Goal: Navigation & Orientation: Find specific page/section

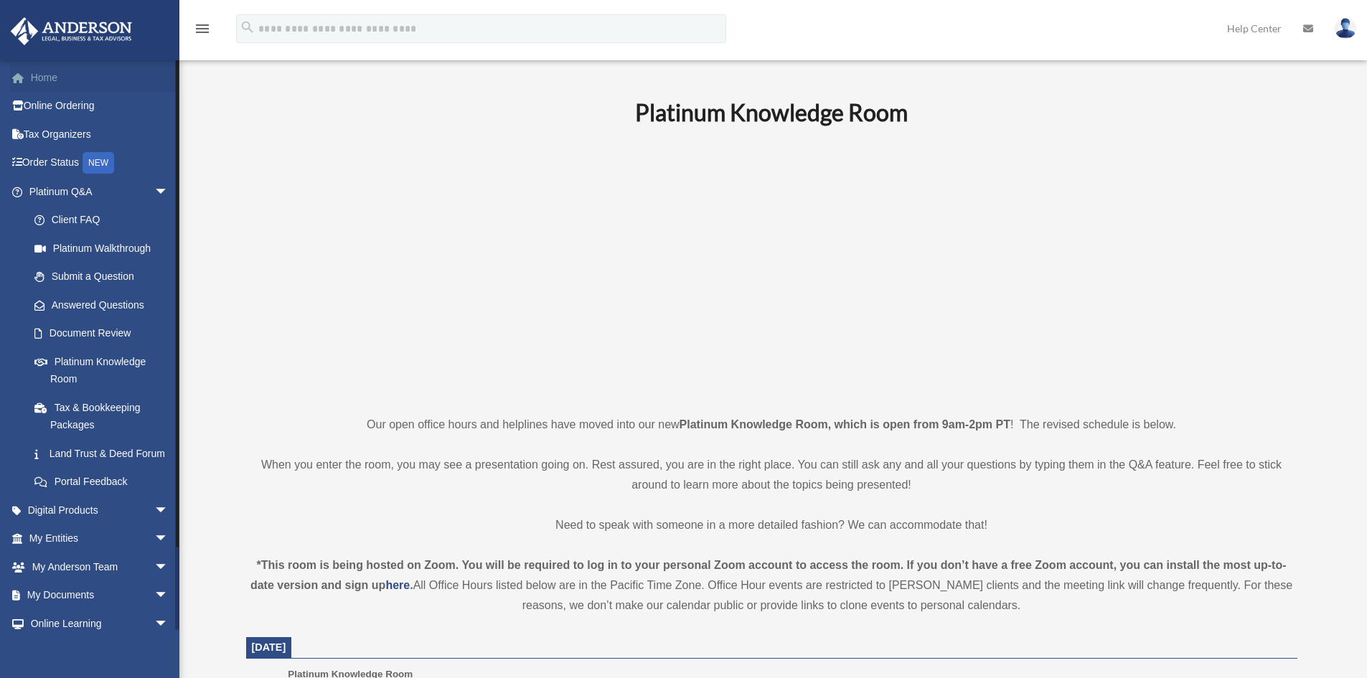
click at [49, 74] on link "Home" at bounding box center [100, 77] width 180 height 29
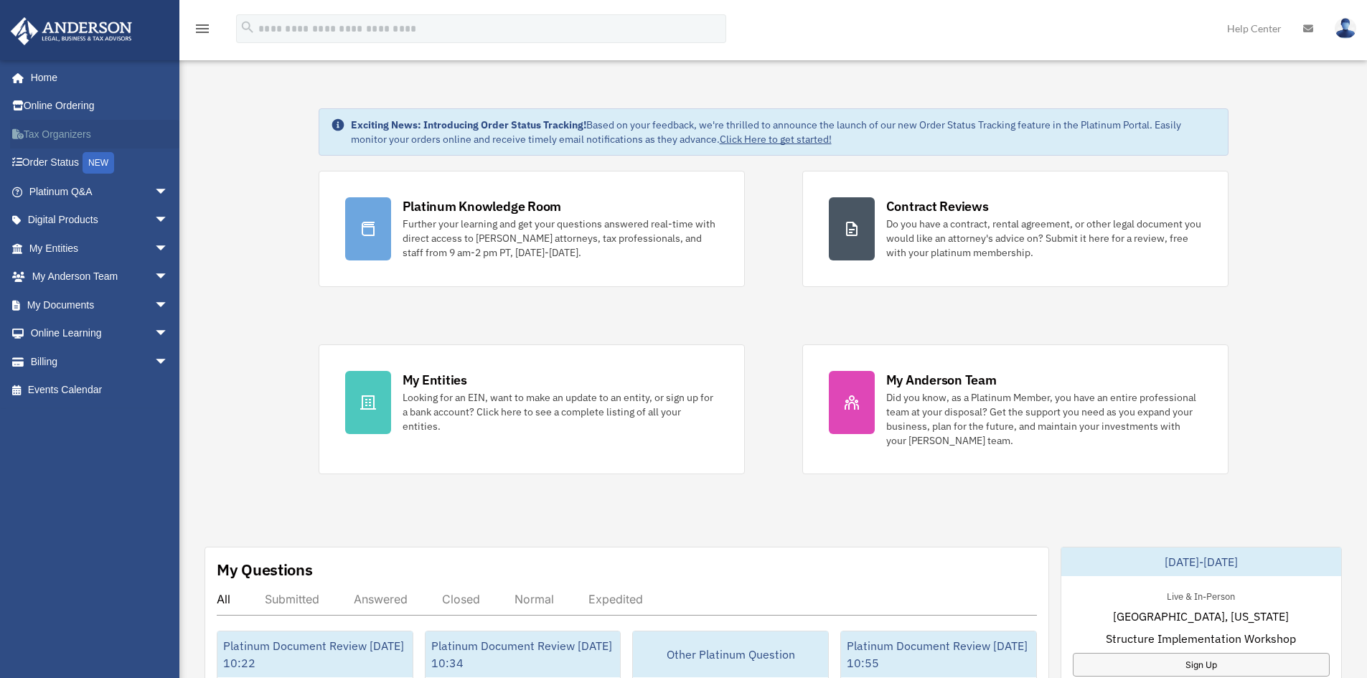
click at [54, 131] on link "Tax Organizers" at bounding box center [100, 134] width 180 height 29
click at [133, 241] on link "My Entities arrow_drop_down" at bounding box center [100, 248] width 180 height 29
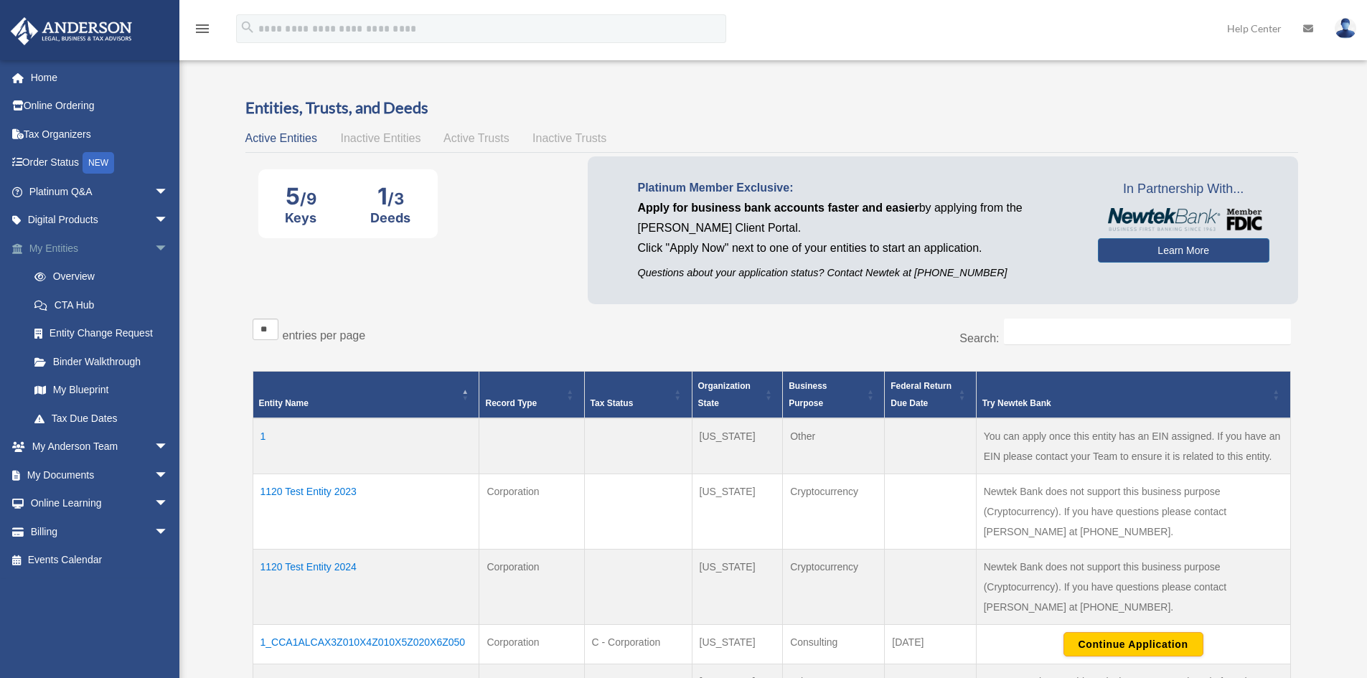
click at [154, 247] on span "arrow_drop_down" at bounding box center [168, 248] width 29 height 29
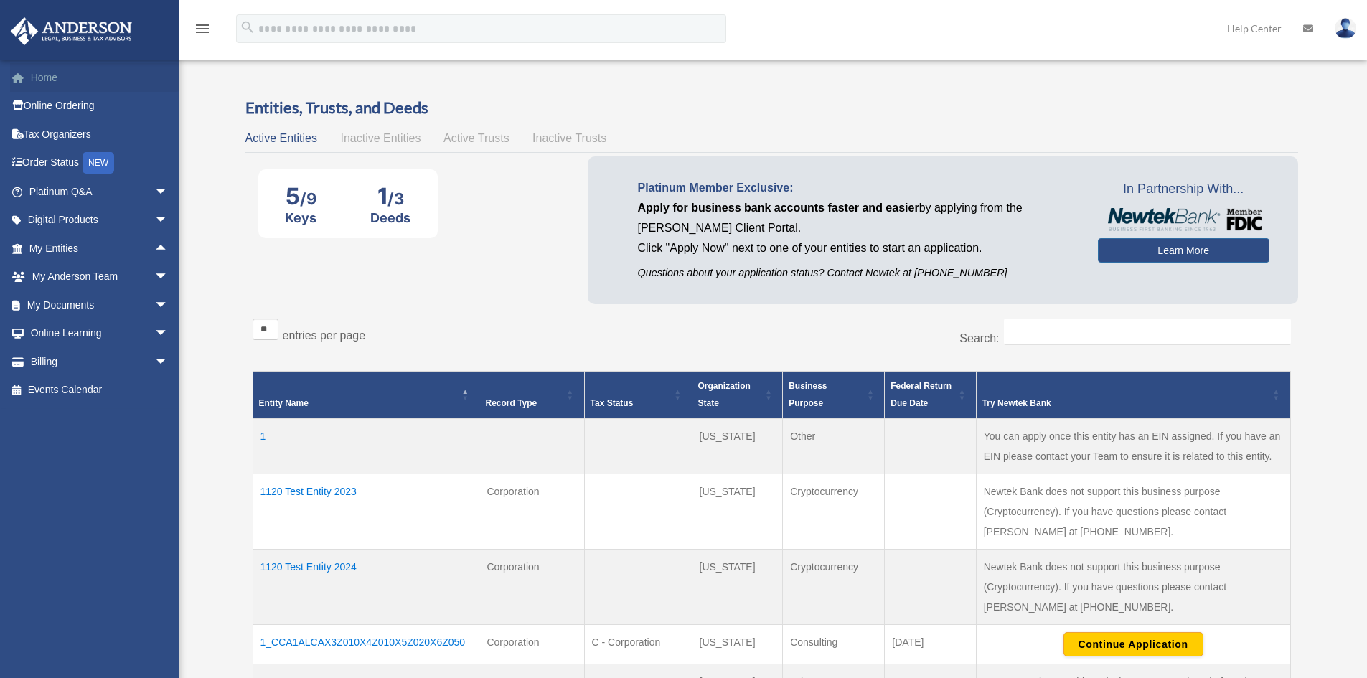
click at [60, 75] on link "Home" at bounding box center [100, 77] width 180 height 29
